Goal: Task Accomplishment & Management: Manage account settings

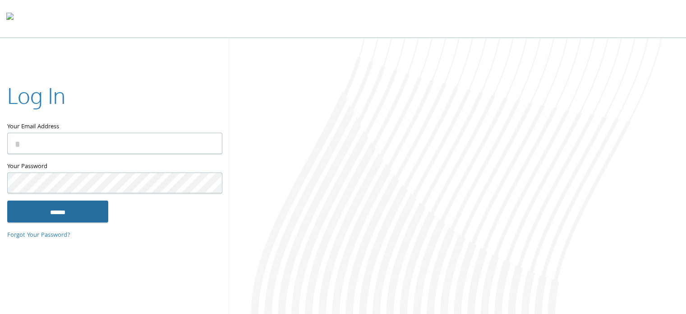
type input "**********"
click at [81, 208] on input "******" at bounding box center [57, 211] width 101 height 22
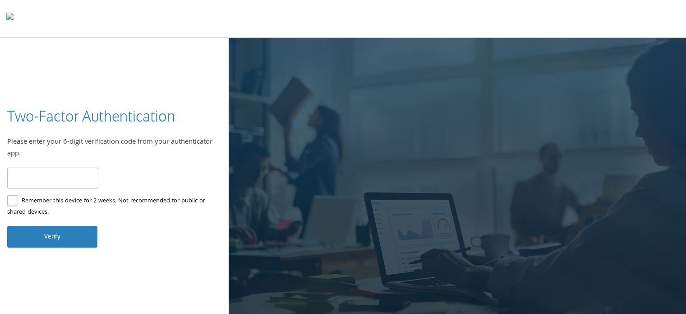
type input "******"
